Goal: Information Seeking & Learning: Learn about a topic

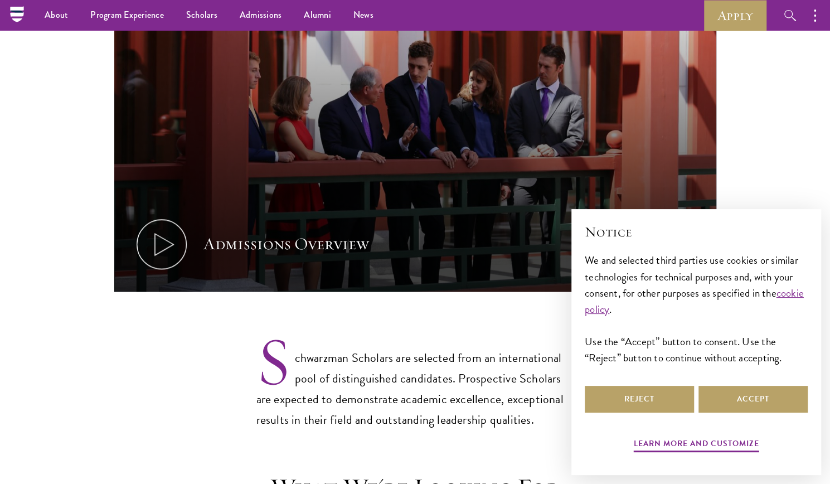
scroll to position [623, 0]
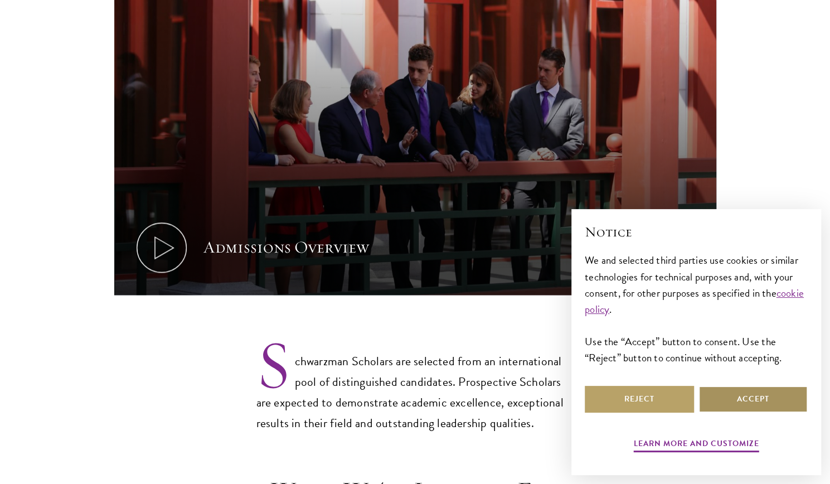
click at [728, 398] on button "Accept" at bounding box center [752, 399] width 109 height 27
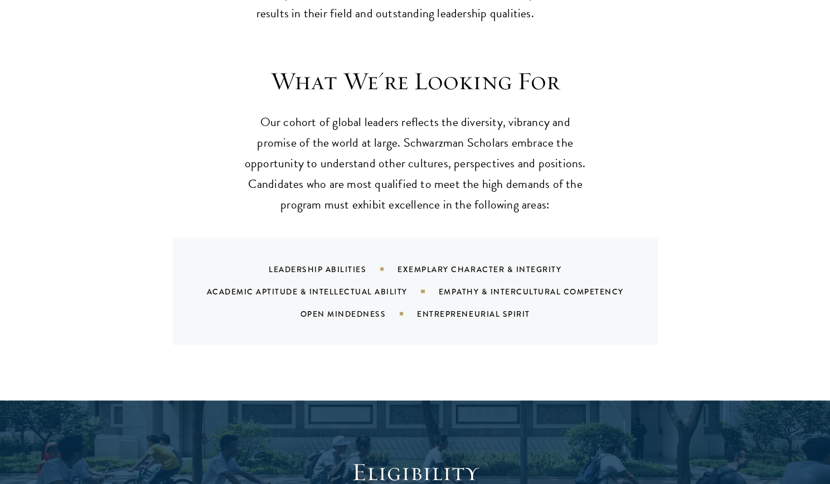
scroll to position [1033, 0]
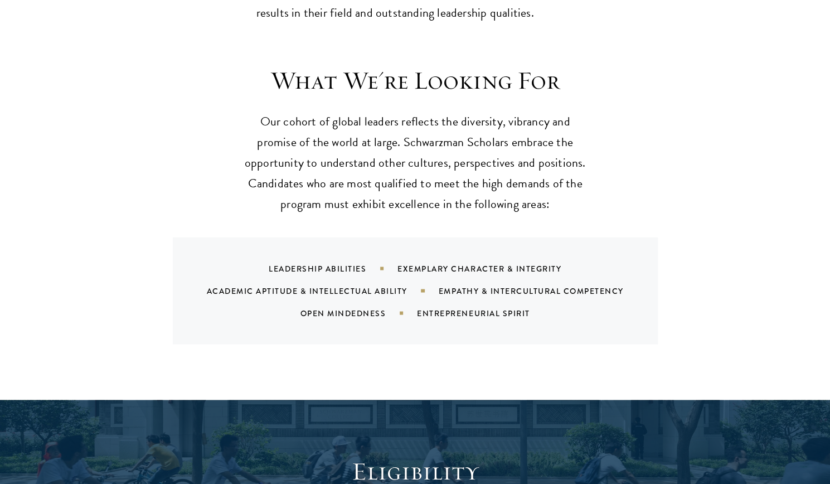
click at [342, 262] on div "Leadership Abilities" at bounding box center [333, 267] width 129 height 11
click at [421, 262] on div "Exemplary Character & Integrity" at bounding box center [493, 267] width 192 height 11
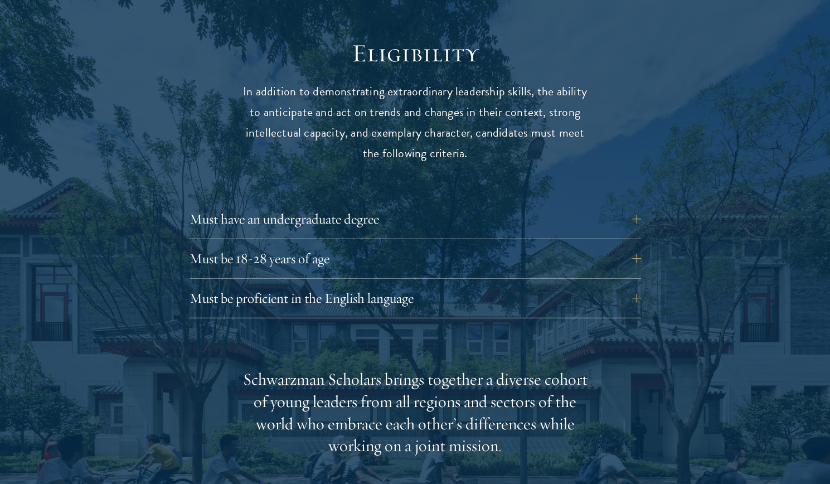
scroll to position [1451, 0]
click at [330, 205] on button "Must have an undergraduate degree" at bounding box center [423, 218] width 451 height 27
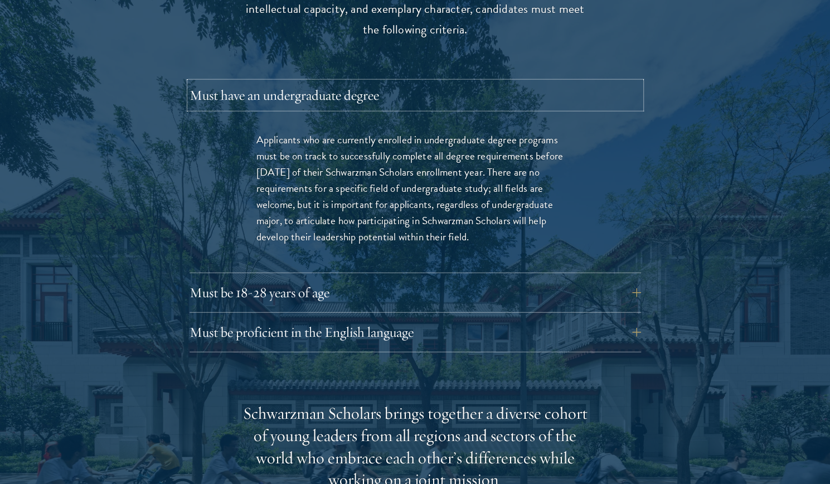
scroll to position [1574, 0]
click at [360, 279] on button "Must be 18-28 years of age" at bounding box center [423, 292] width 451 height 27
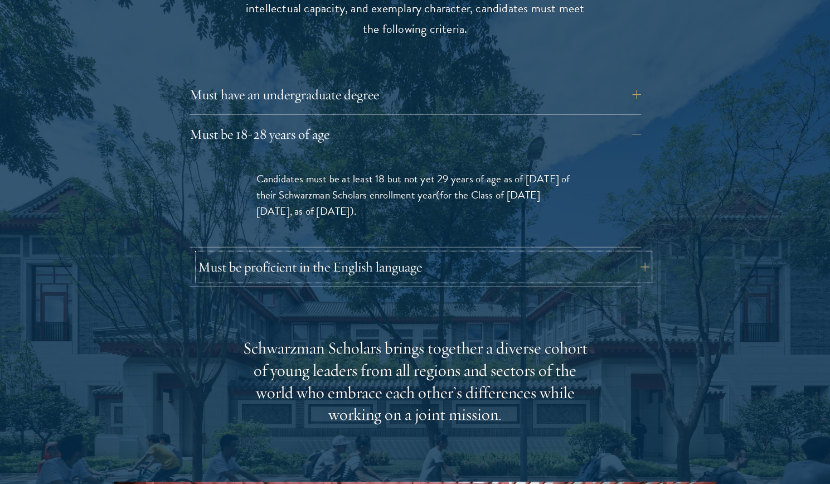
click at [409, 253] on button "Must be proficient in the English language" at bounding box center [423, 266] width 451 height 27
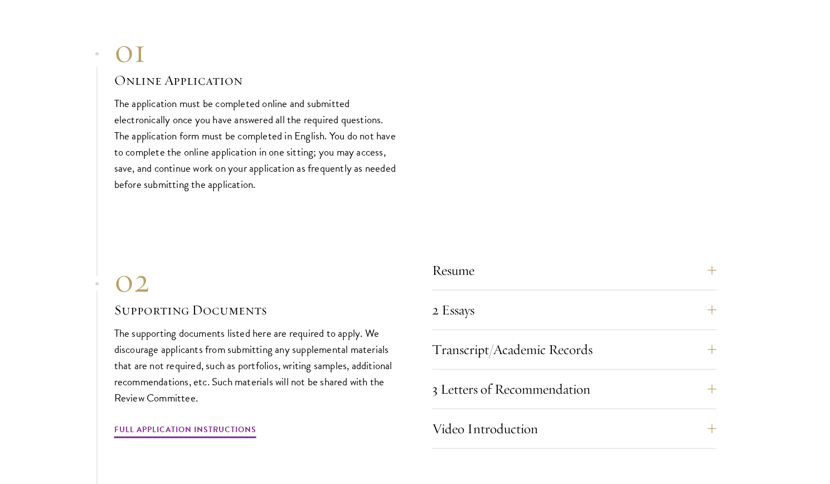
scroll to position [3815, 0]
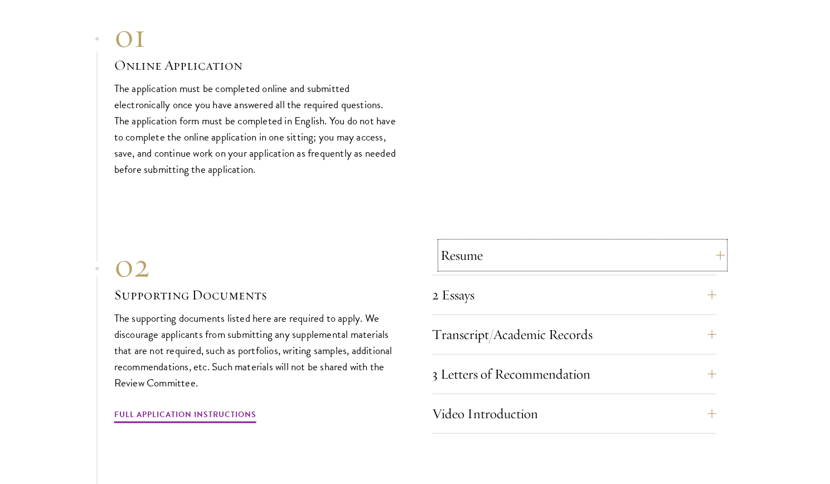
click at [456, 250] on button "Resume" at bounding box center [582, 255] width 284 height 27
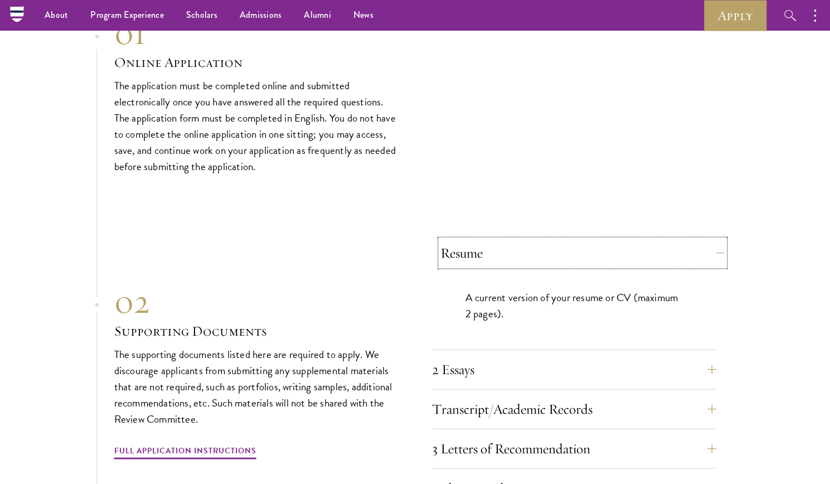
scroll to position [3517, 0]
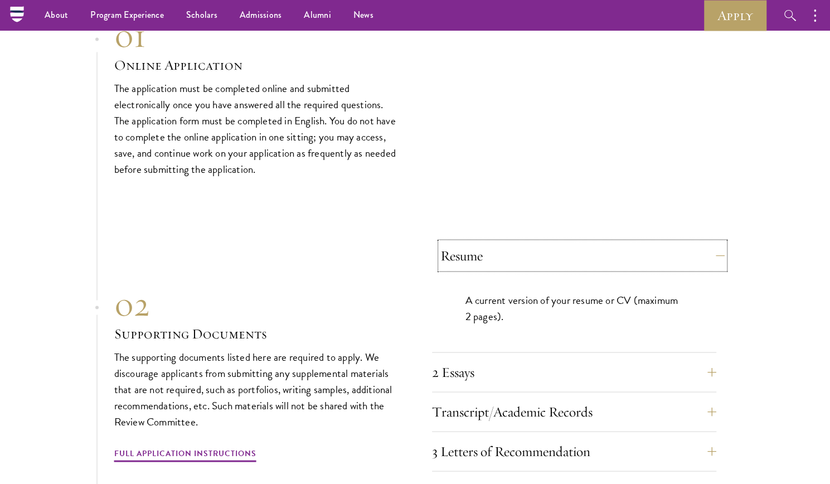
click at [491, 253] on button "Resume" at bounding box center [582, 255] width 284 height 27
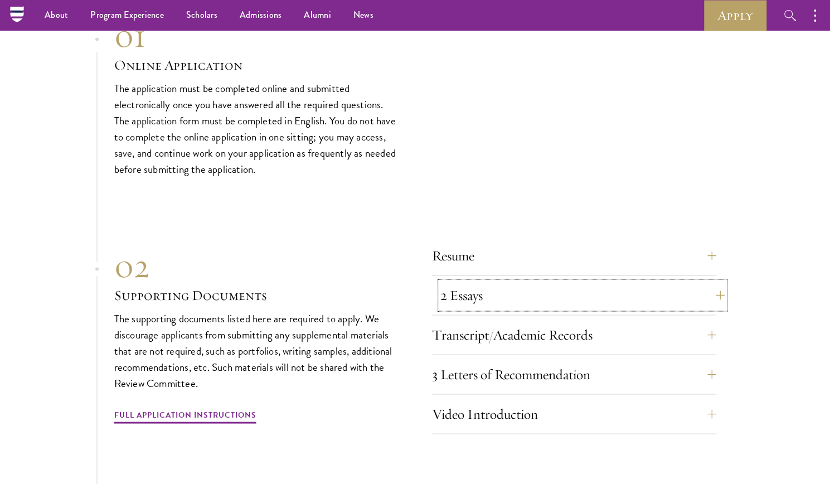
click at [486, 290] on button "2 Essays" at bounding box center [582, 294] width 284 height 27
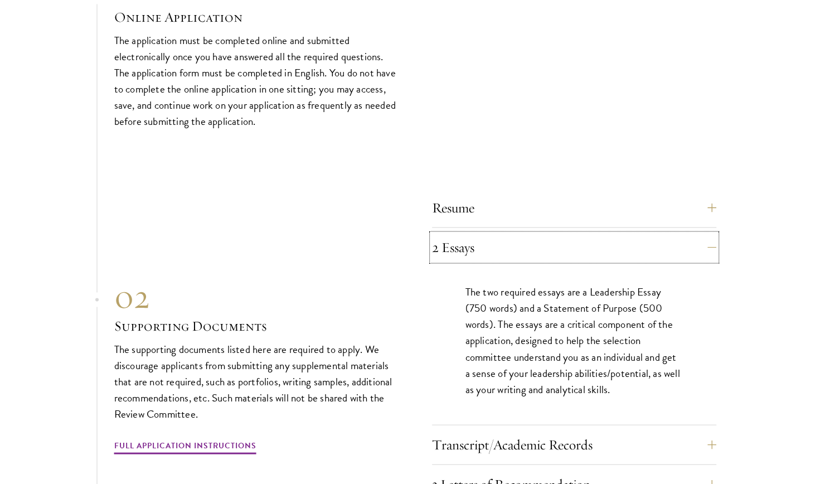
scroll to position [3566, 0]
click at [515, 235] on button "2 Essays" at bounding box center [582, 246] width 284 height 27
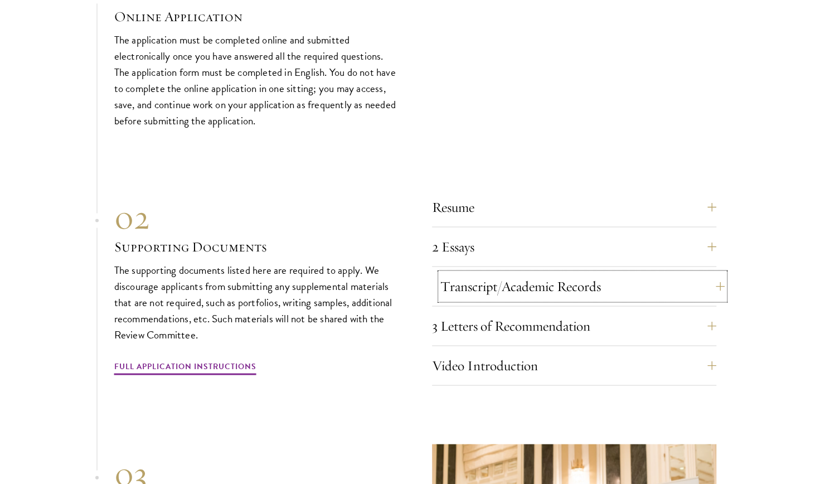
click at [513, 287] on button "Transcript/Academic Records" at bounding box center [582, 285] width 284 height 27
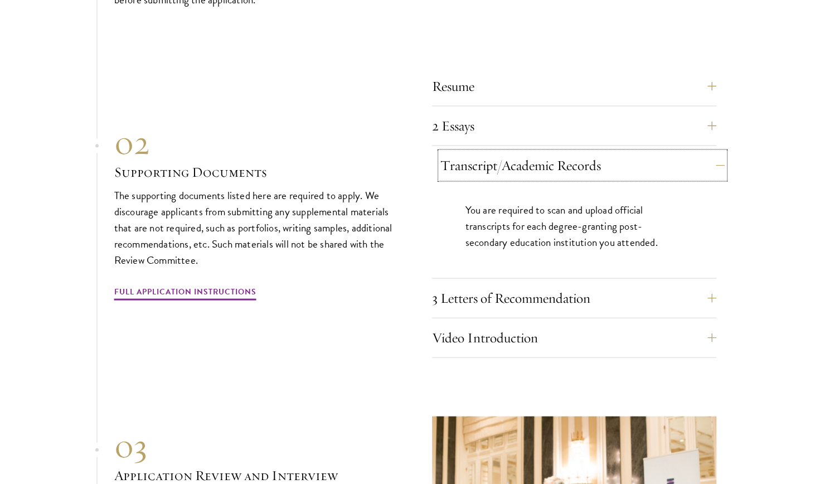
scroll to position [3693, 0]
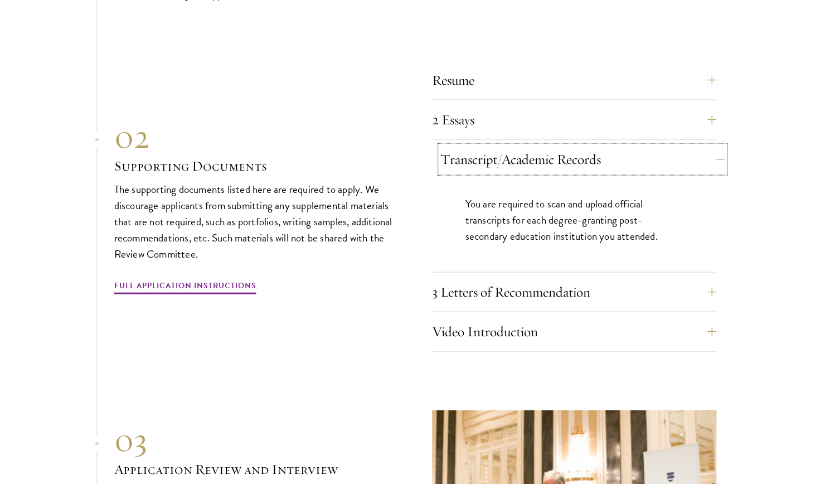
click at [508, 155] on button "Transcript/Academic Records" at bounding box center [582, 158] width 284 height 27
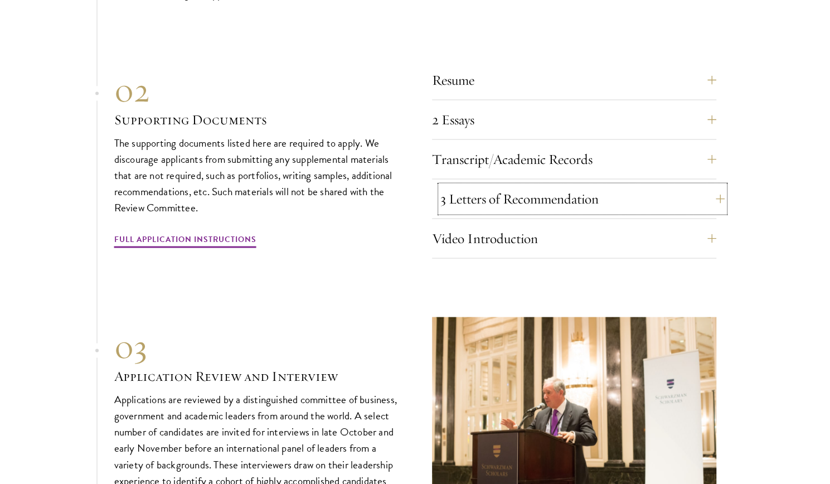
click at [499, 198] on button "3 Letters of Recommendation" at bounding box center [582, 198] width 284 height 27
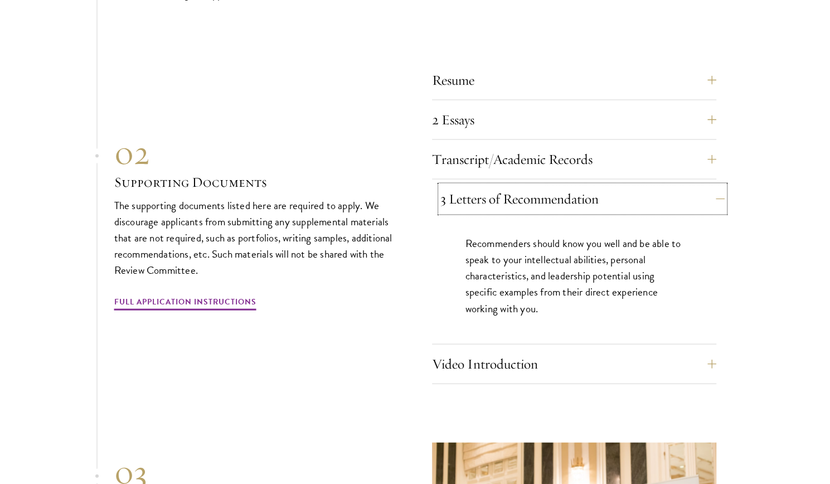
click at [499, 198] on button "3 Letters of Recommendation" at bounding box center [582, 198] width 284 height 27
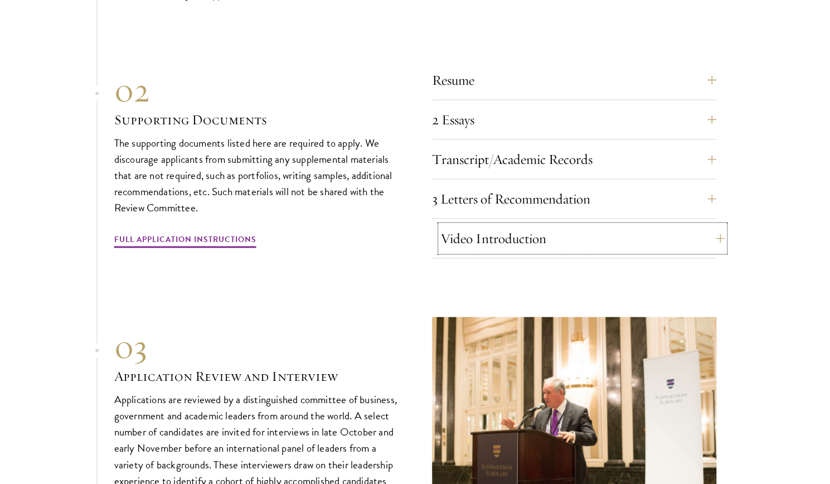
click at [491, 237] on button "Video Introduction" at bounding box center [582, 238] width 284 height 27
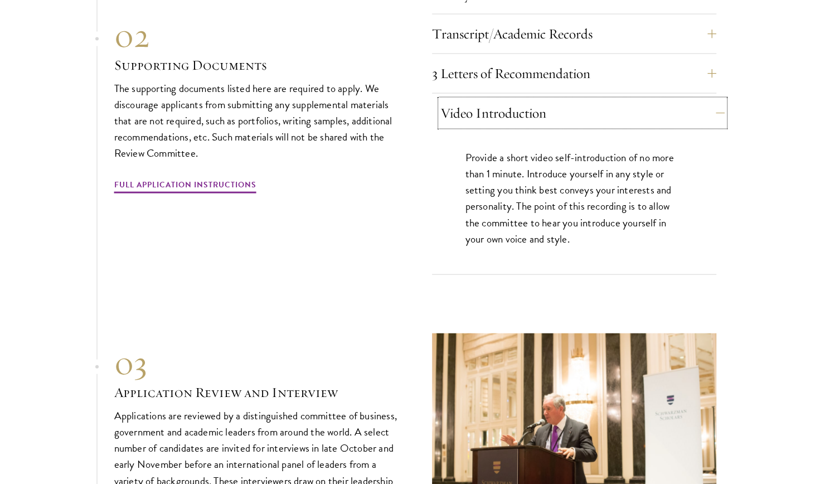
scroll to position [3824, 0]
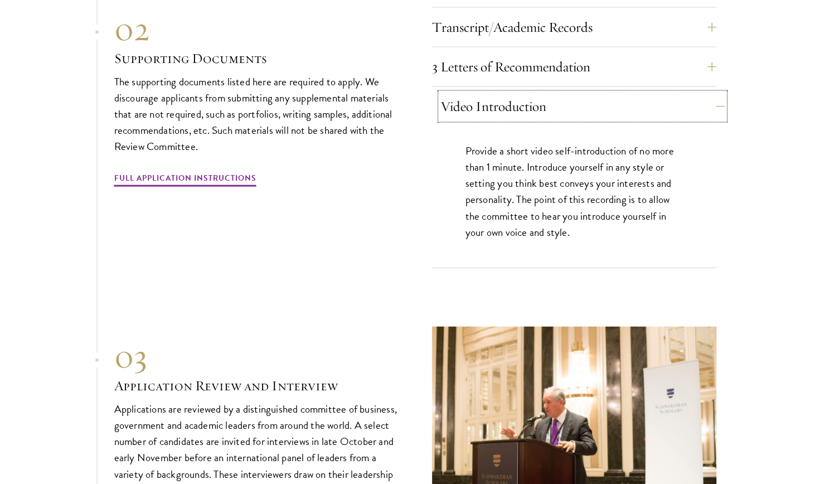
click at [517, 103] on button "Video Introduction" at bounding box center [582, 106] width 284 height 27
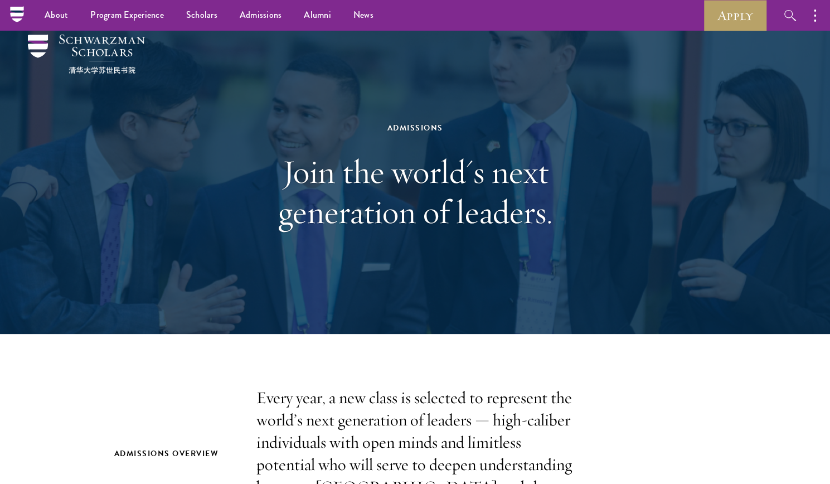
scroll to position [0, 0]
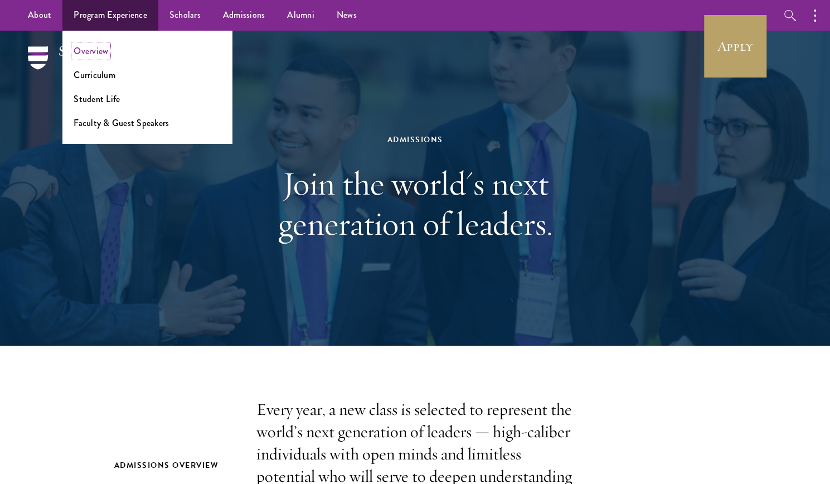
click at [89, 51] on link "Overview" at bounding box center [91, 51] width 35 height 13
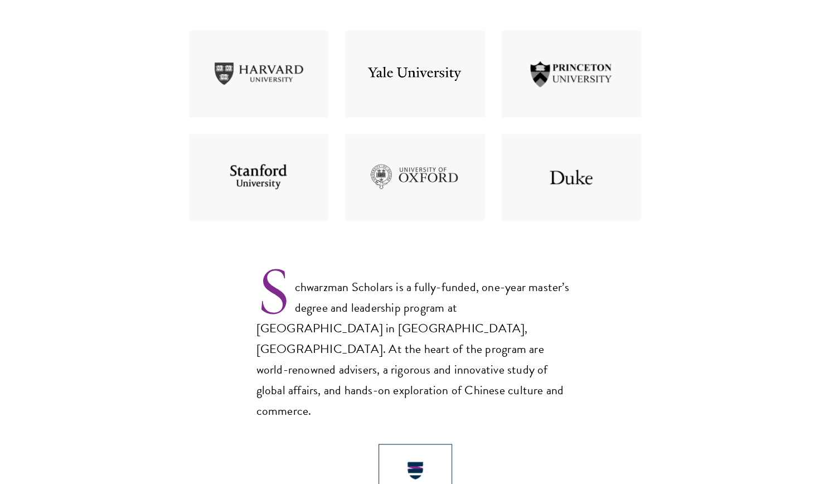
scroll to position [520, 0]
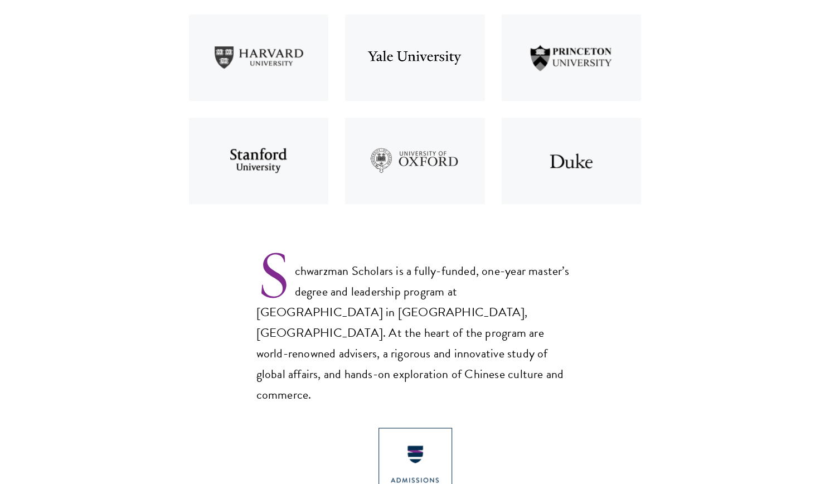
click at [267, 60] on img at bounding box center [259, 57] width 157 height 103
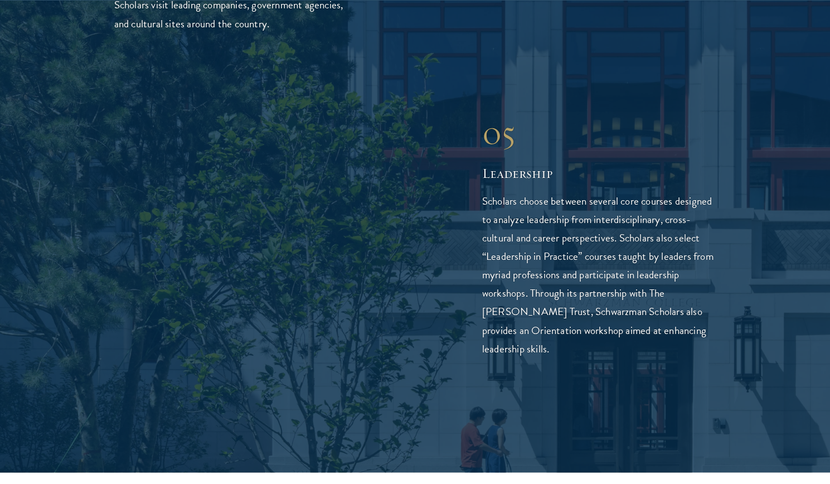
scroll to position [2866, 0]
